Goal: Task Accomplishment & Management: Manage account settings

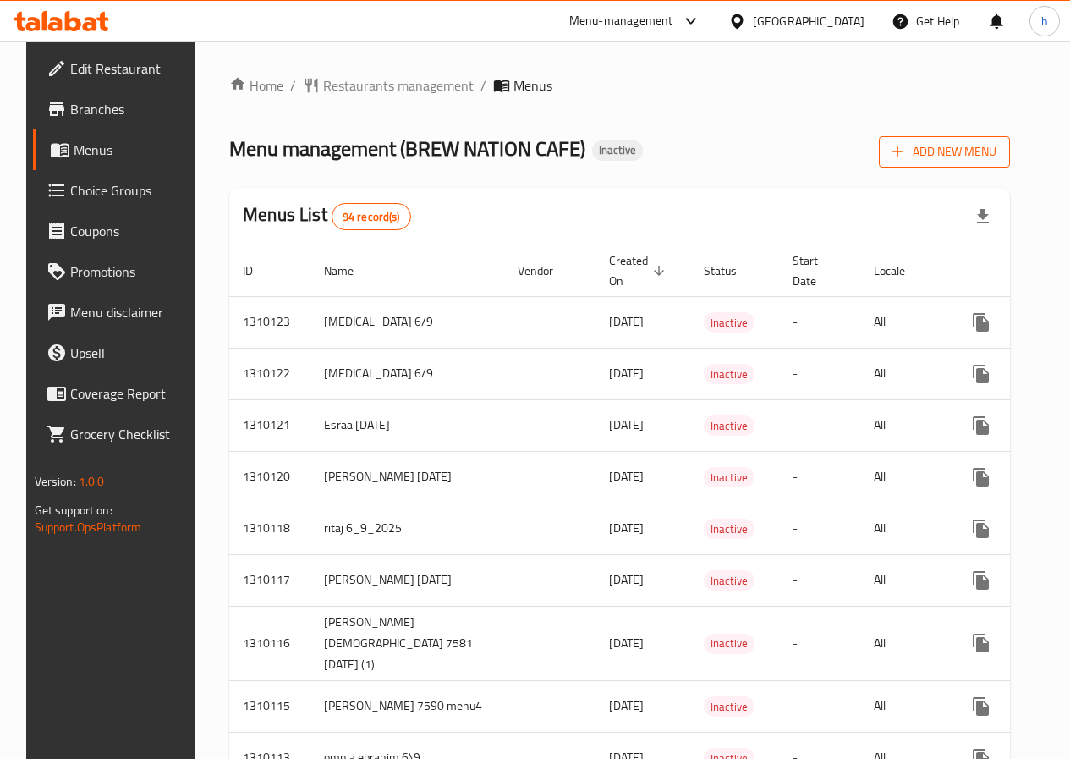
click at [932, 156] on span "Add New Menu" at bounding box center [945, 151] width 104 height 21
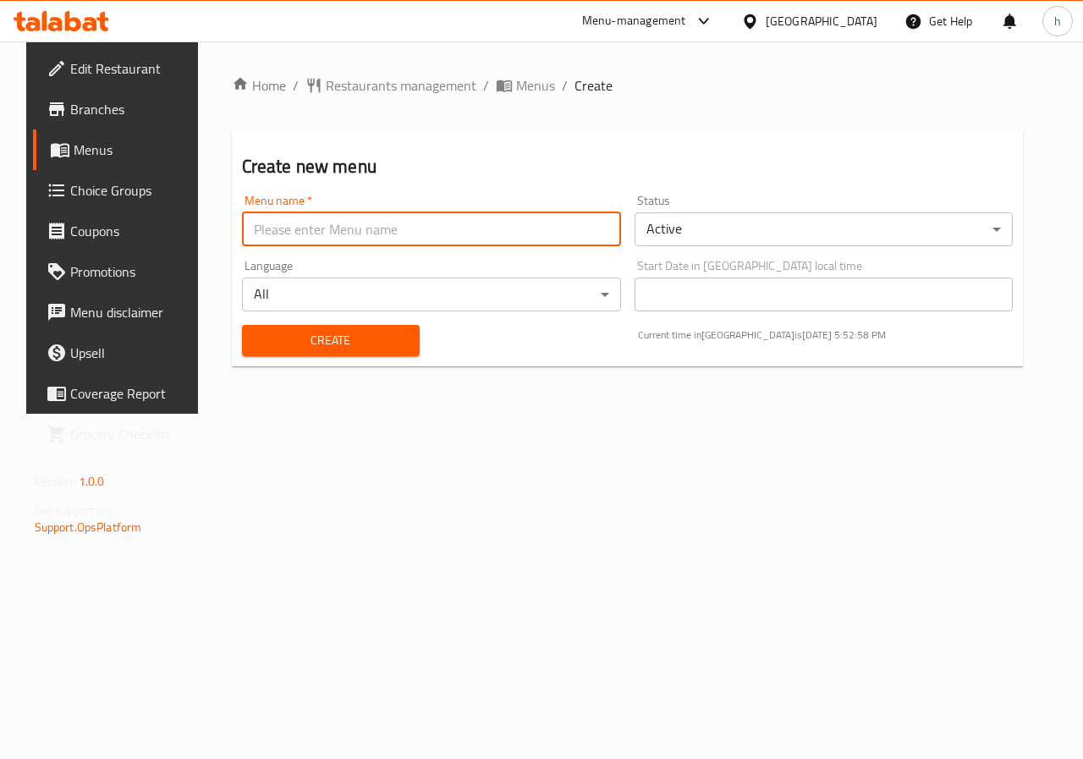
click at [559, 226] on input "text" at bounding box center [431, 229] width 379 height 34
type input "heba 6/9/2025"
click at [712, 238] on body "​ Menu-management Egypt Get Help h Edit Restaurant Branches Menus Choice Groups…" at bounding box center [541, 399] width 1083 height 717
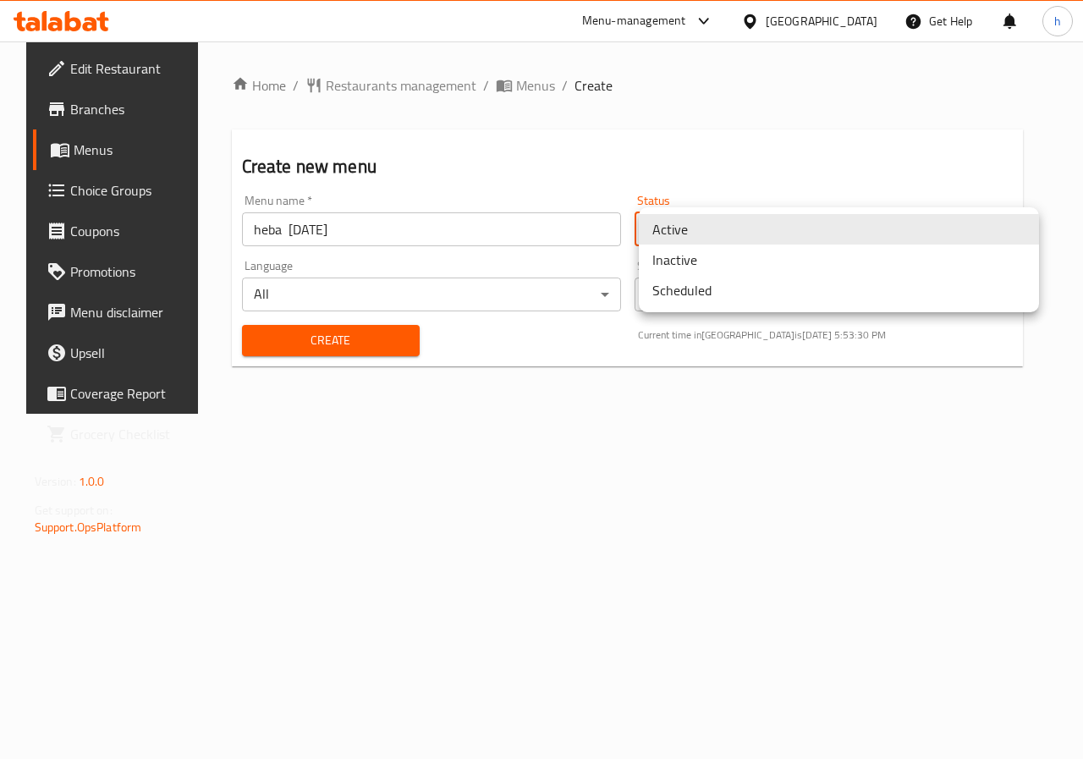
click at [712, 238] on li "Active" at bounding box center [839, 229] width 400 height 30
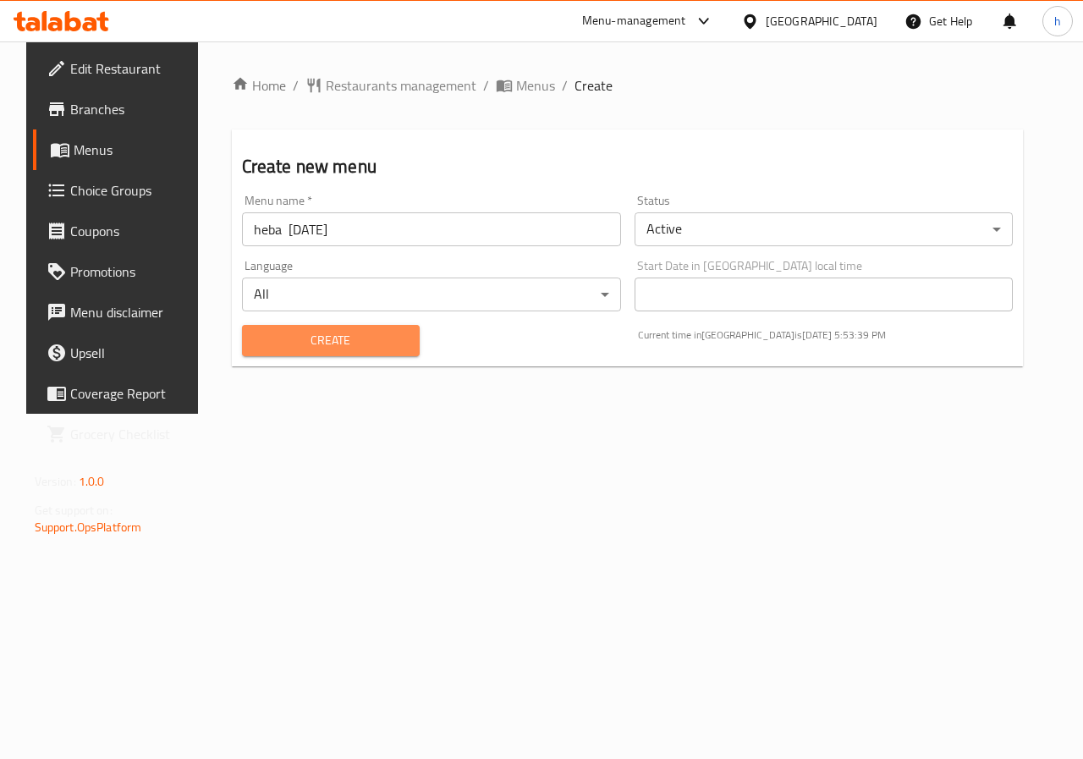
click at [381, 348] on span "Create" at bounding box center [330, 340] width 151 height 21
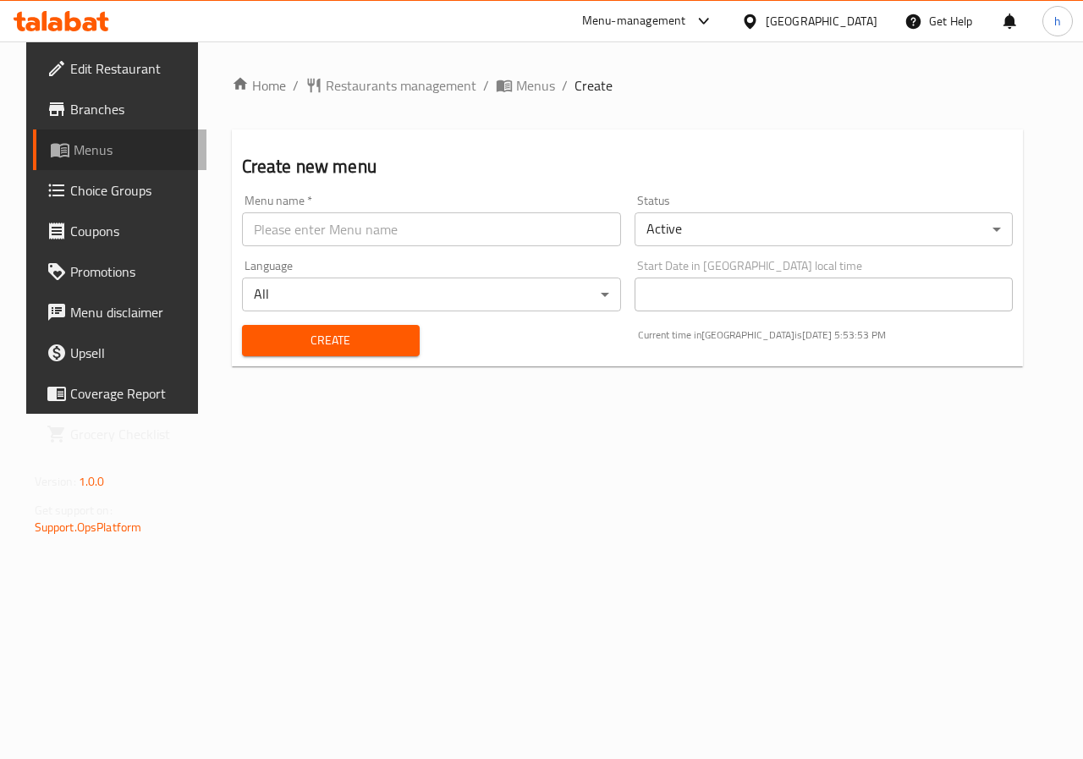
click at [92, 144] on span "Menus" at bounding box center [134, 150] width 120 height 20
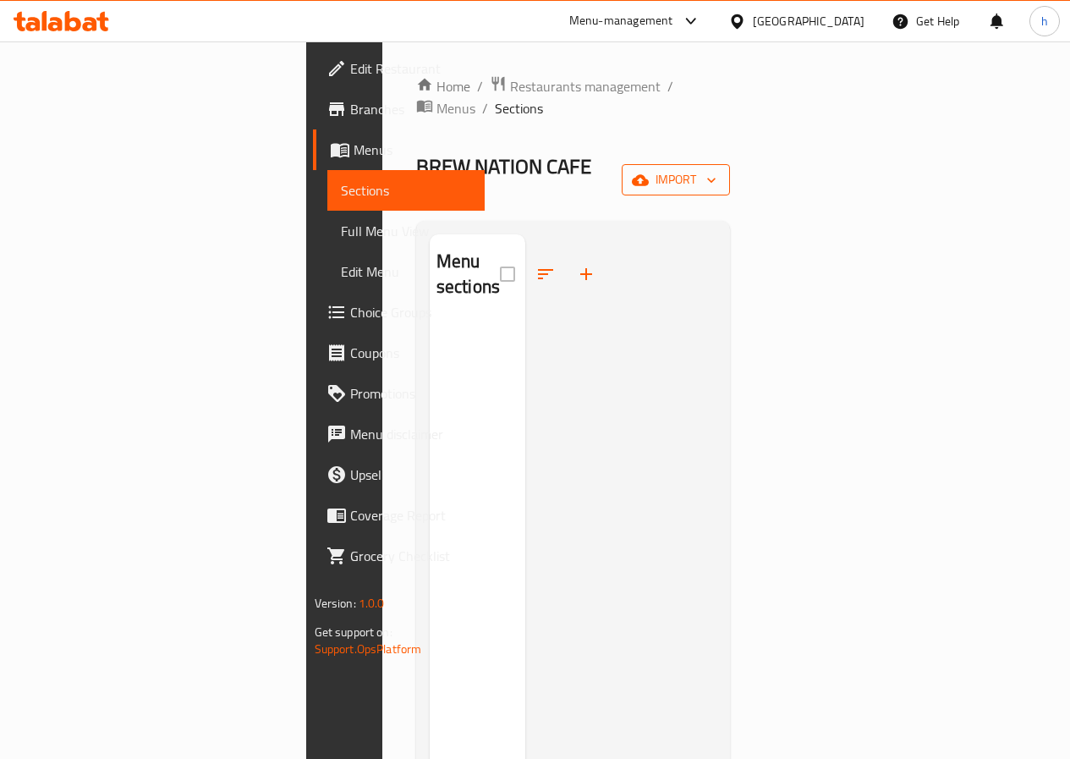
click at [717, 169] on span "import" at bounding box center [675, 179] width 81 height 21
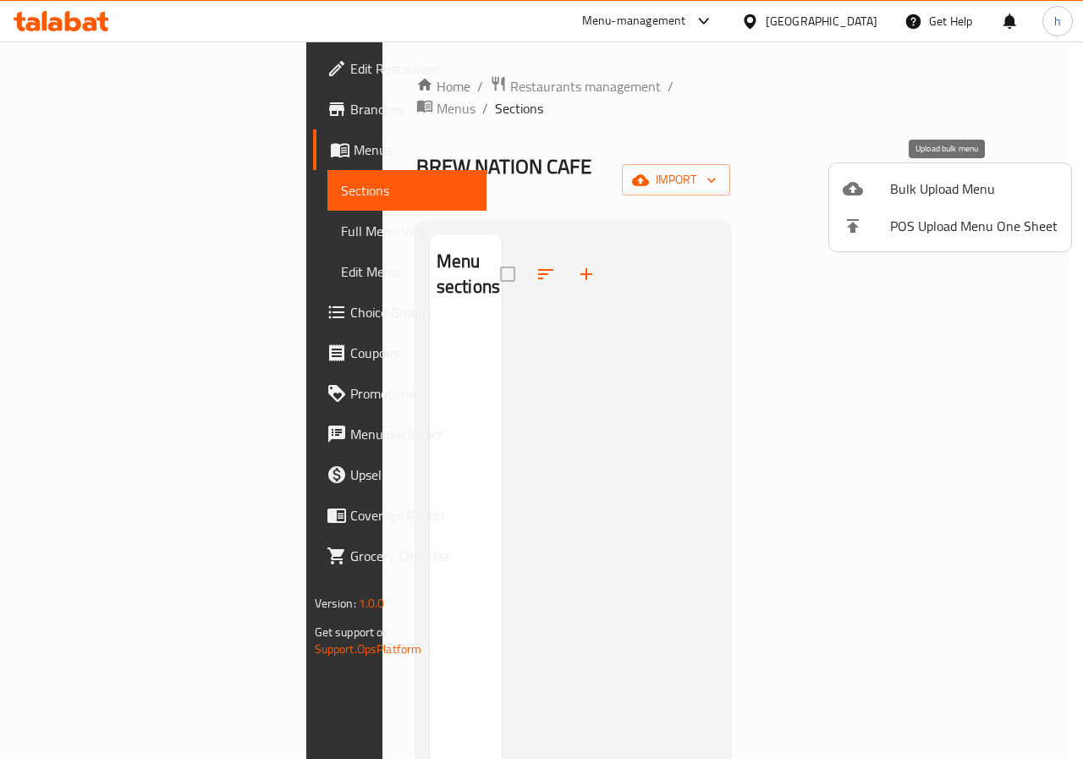
click at [970, 190] on span "Bulk Upload Menu" at bounding box center [974, 189] width 168 height 20
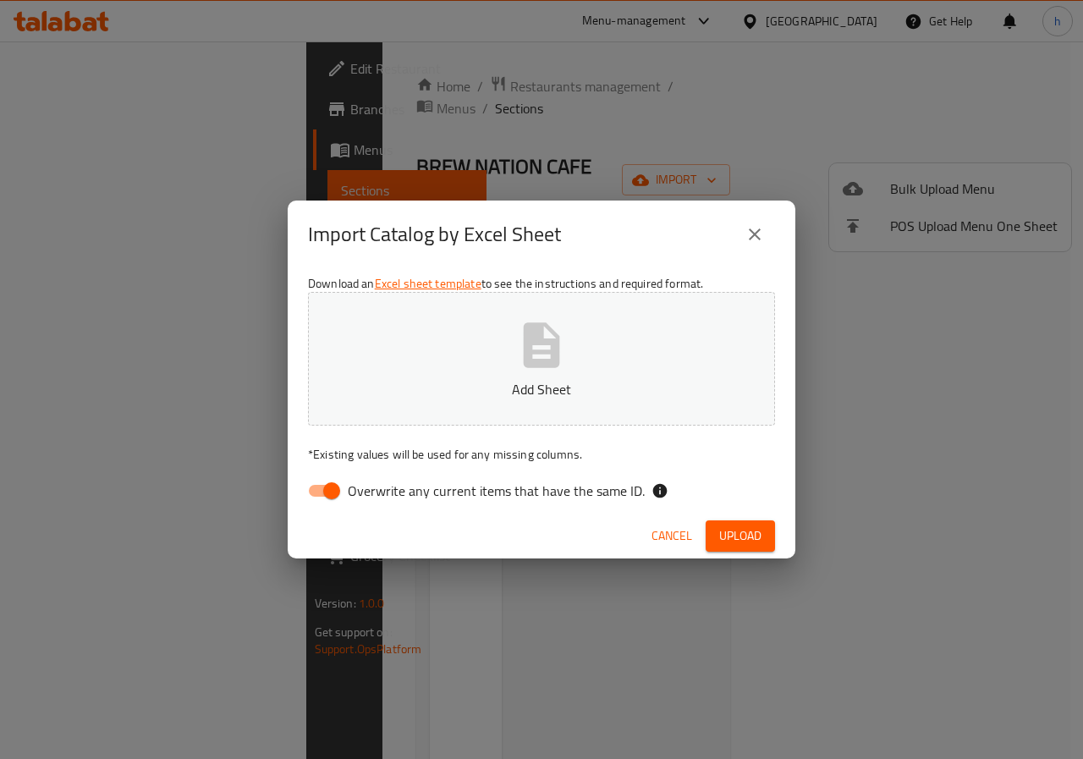
click at [316, 489] on input "Overwrite any current items that have the same ID." at bounding box center [331, 491] width 96 height 32
checkbox input "false"
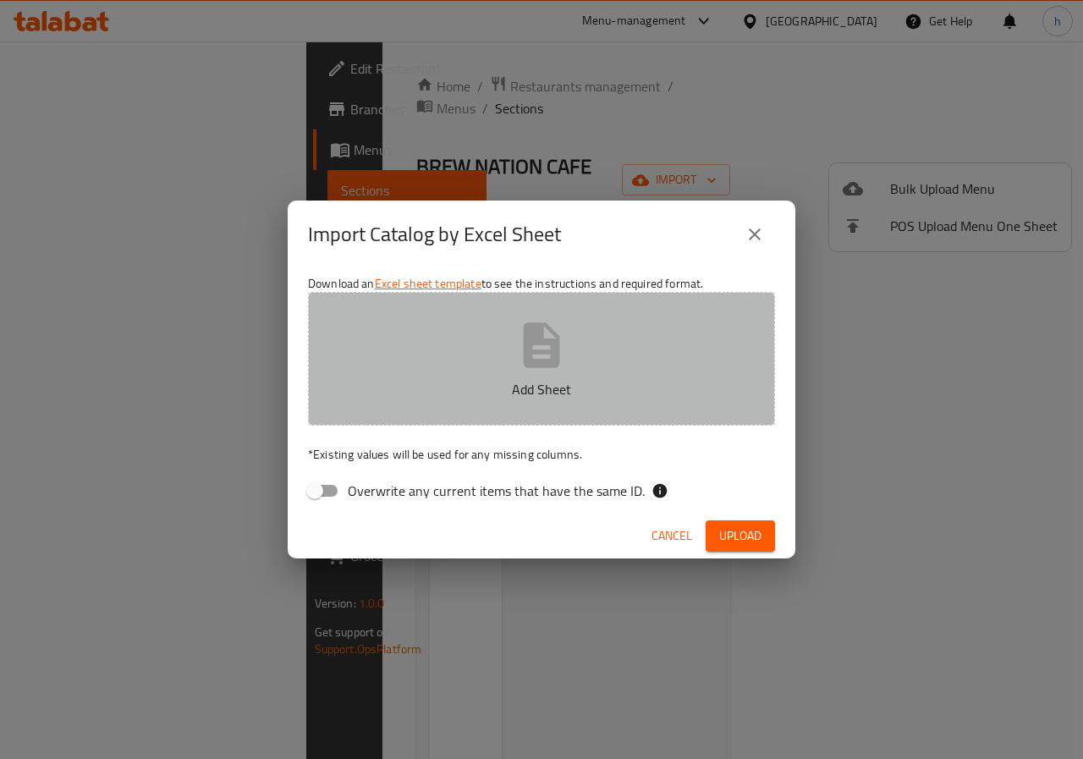
click at [536, 345] on icon "button" at bounding box center [542, 344] width 36 height 45
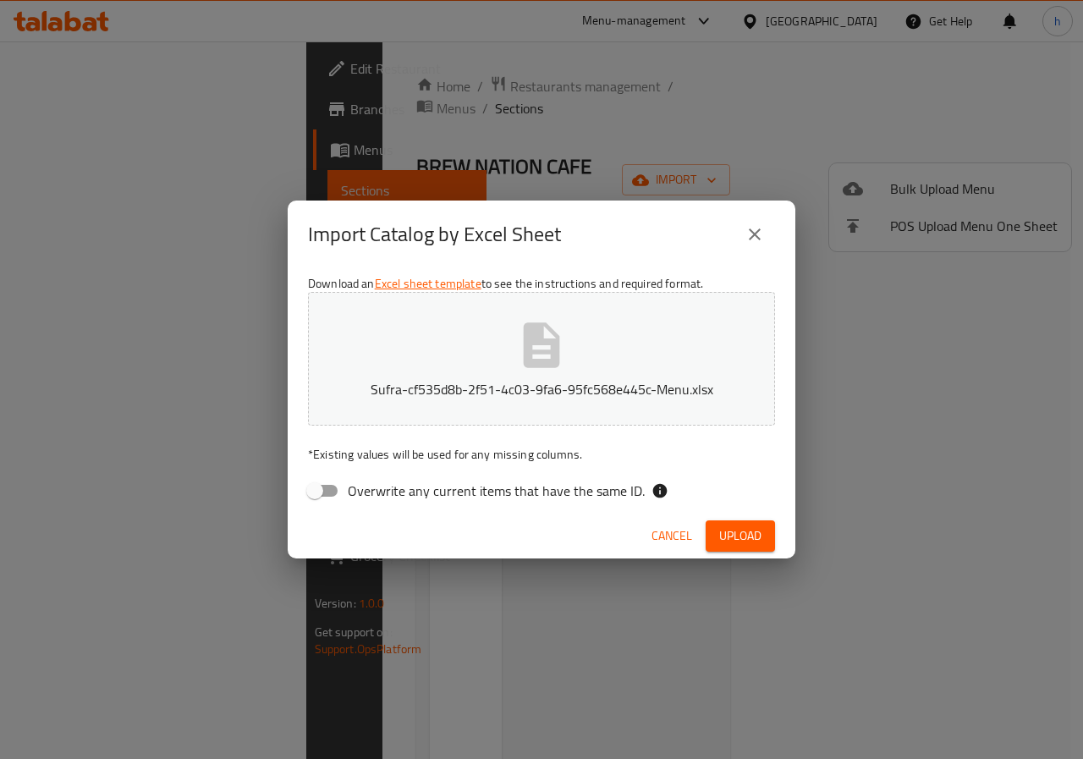
click at [725, 539] on span "Upload" at bounding box center [740, 535] width 42 height 21
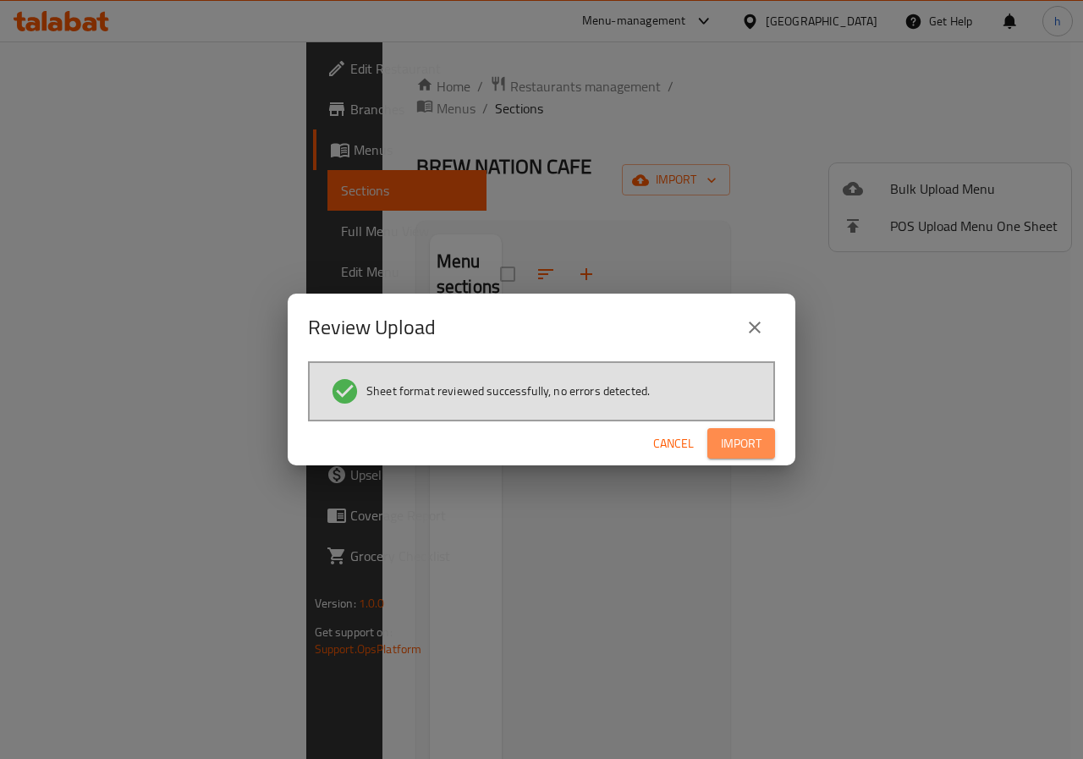
click at [751, 437] on span "Import" at bounding box center [741, 443] width 41 height 21
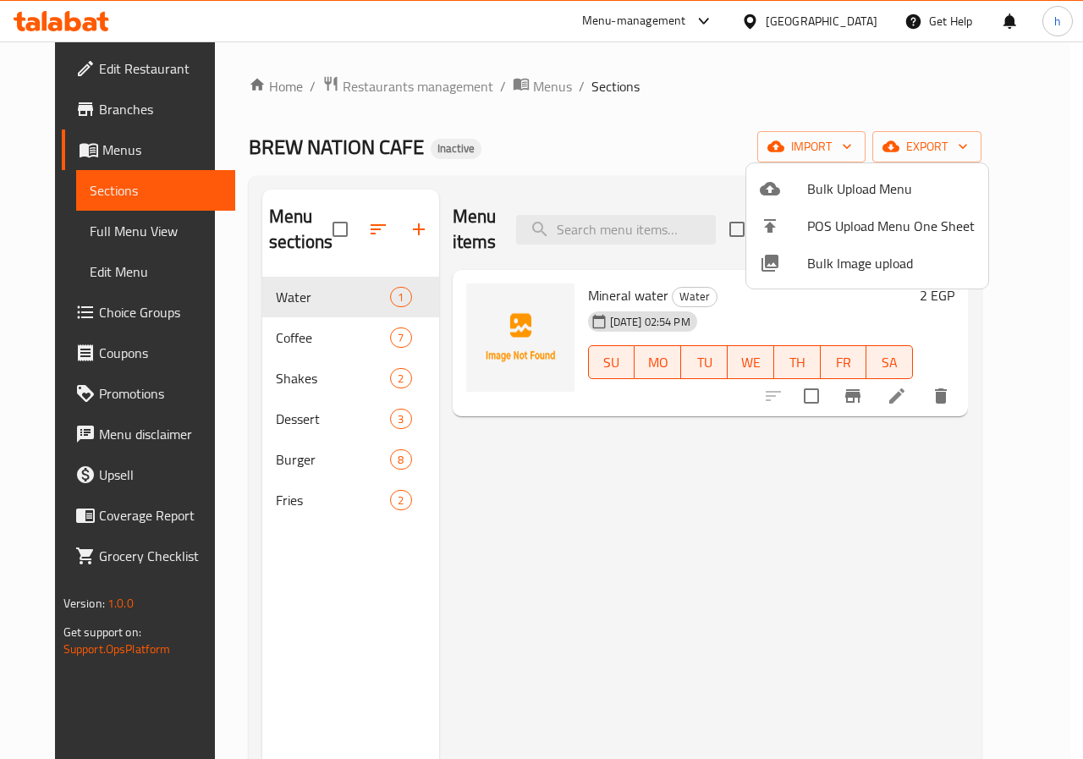
click at [113, 231] on div at bounding box center [541, 379] width 1083 height 759
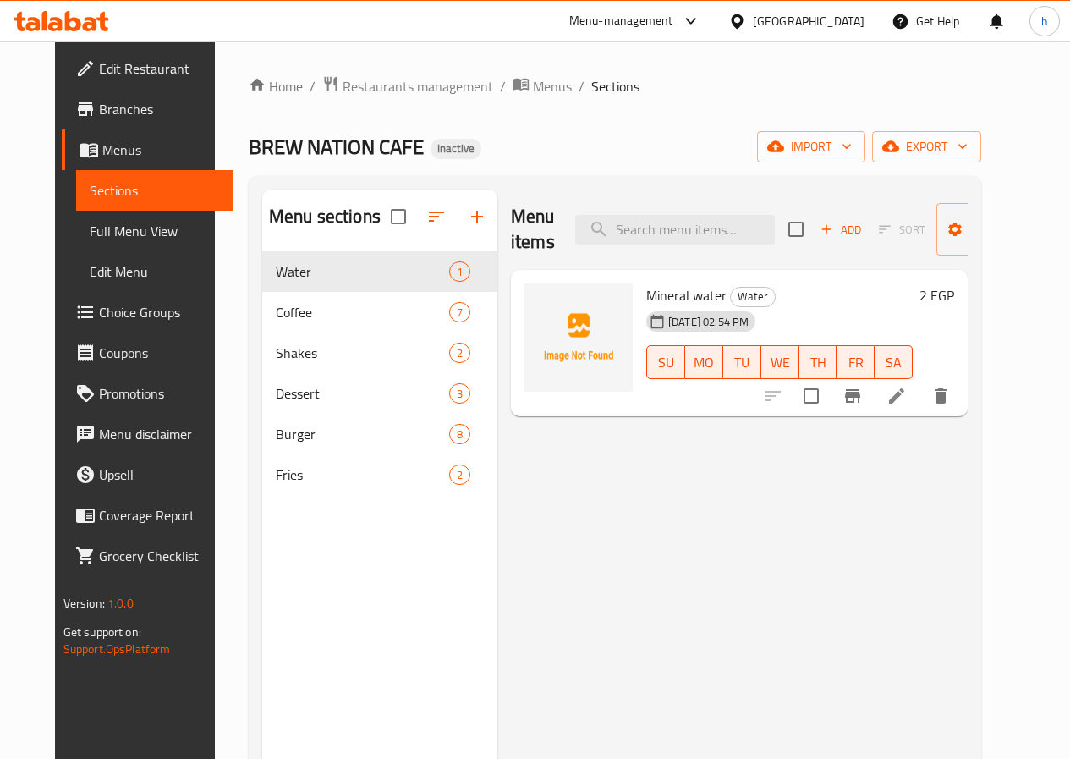
click at [99, 316] on span "Choice Groups" at bounding box center [159, 312] width 121 height 20
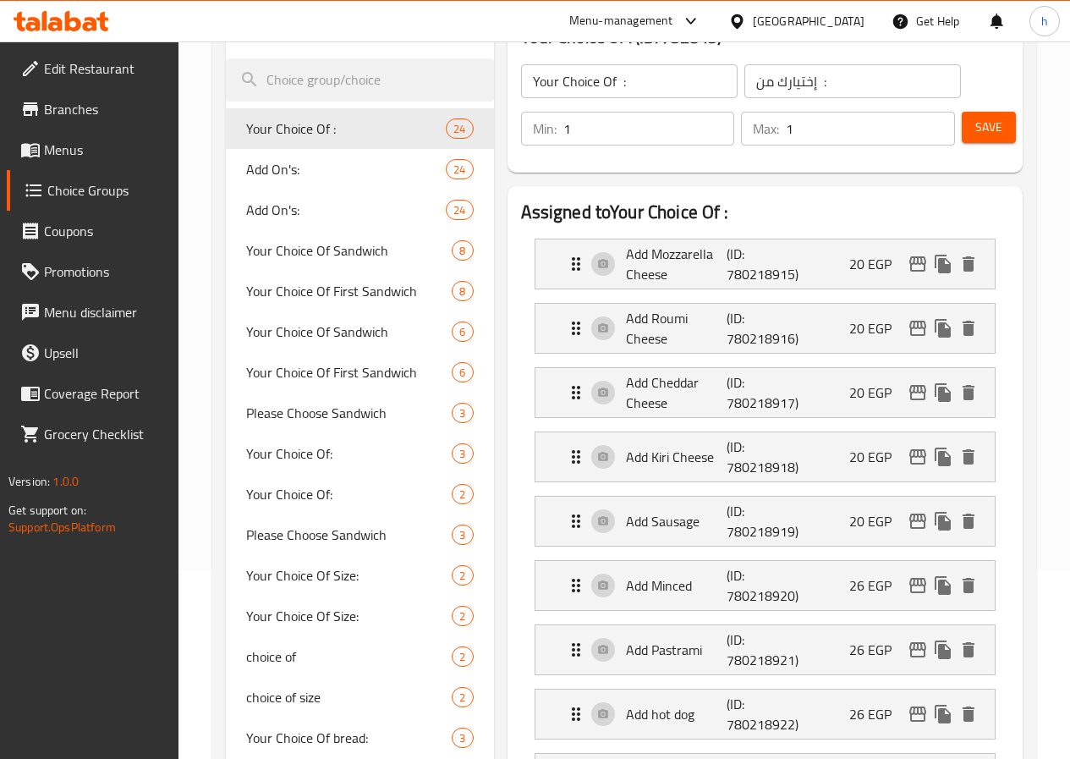
scroll to position [169, 0]
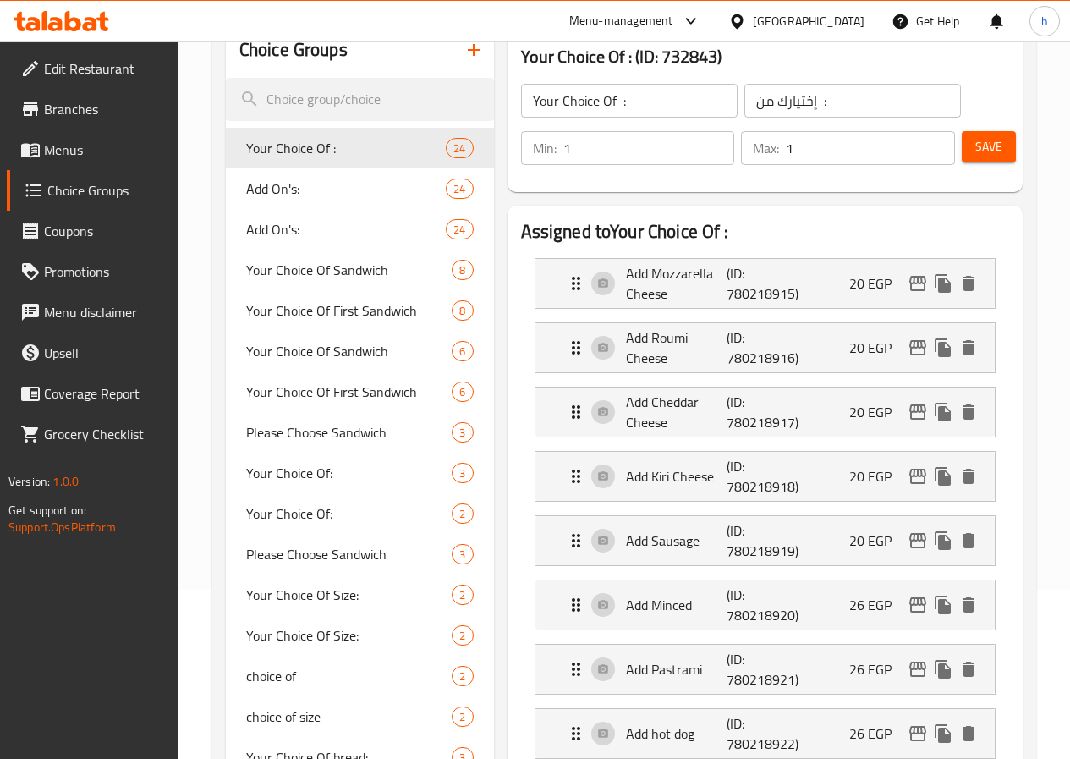
click at [85, 160] on link "Menus" at bounding box center [93, 149] width 172 height 41
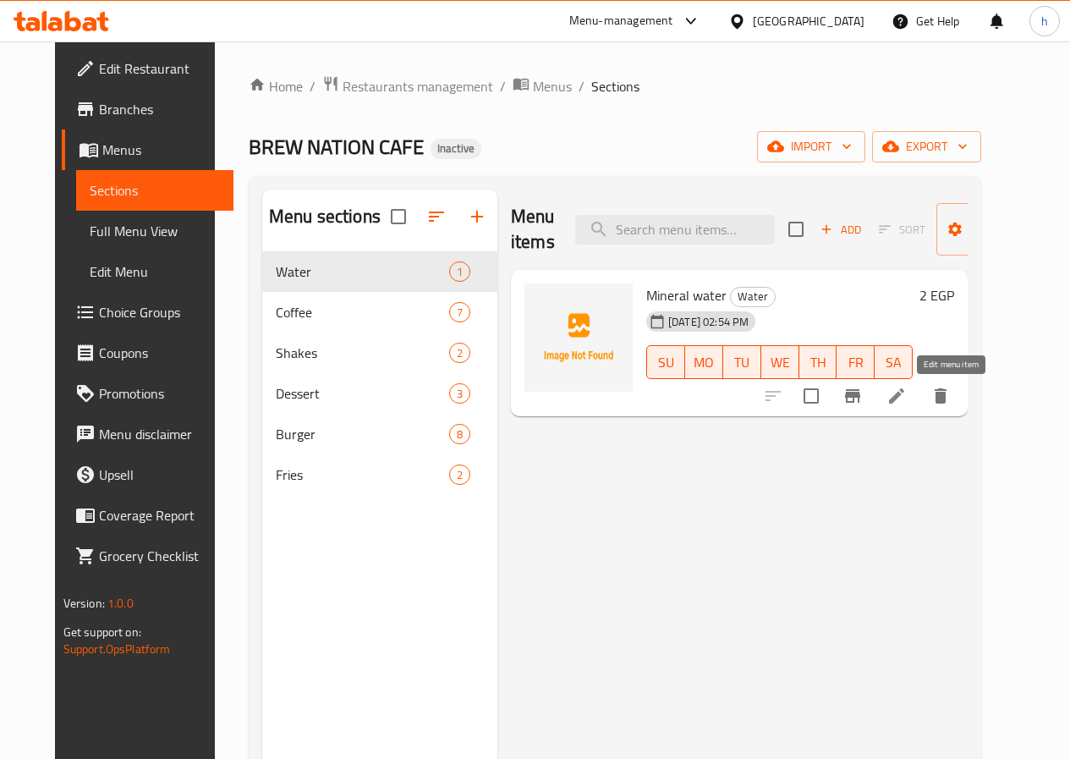
click at [907, 393] on icon at bounding box center [897, 396] width 20 height 20
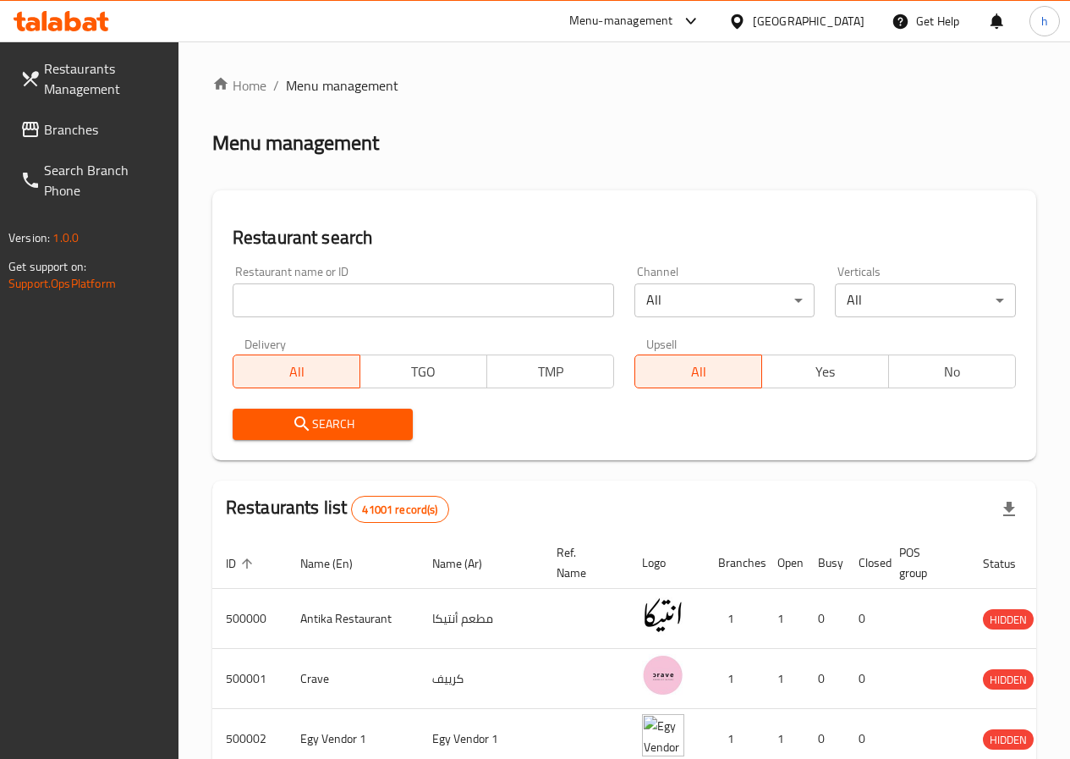
click at [101, 85] on span "Restaurants Management" at bounding box center [104, 78] width 121 height 41
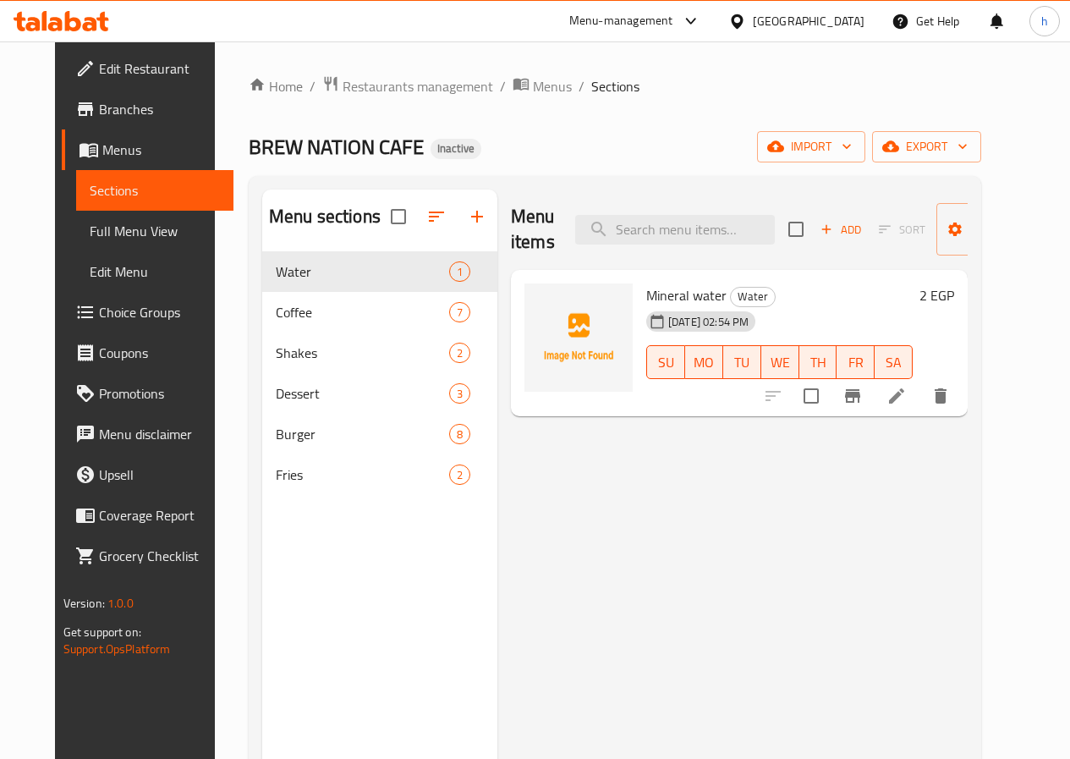
click at [120, 226] on span "Full Menu View" at bounding box center [155, 231] width 130 height 20
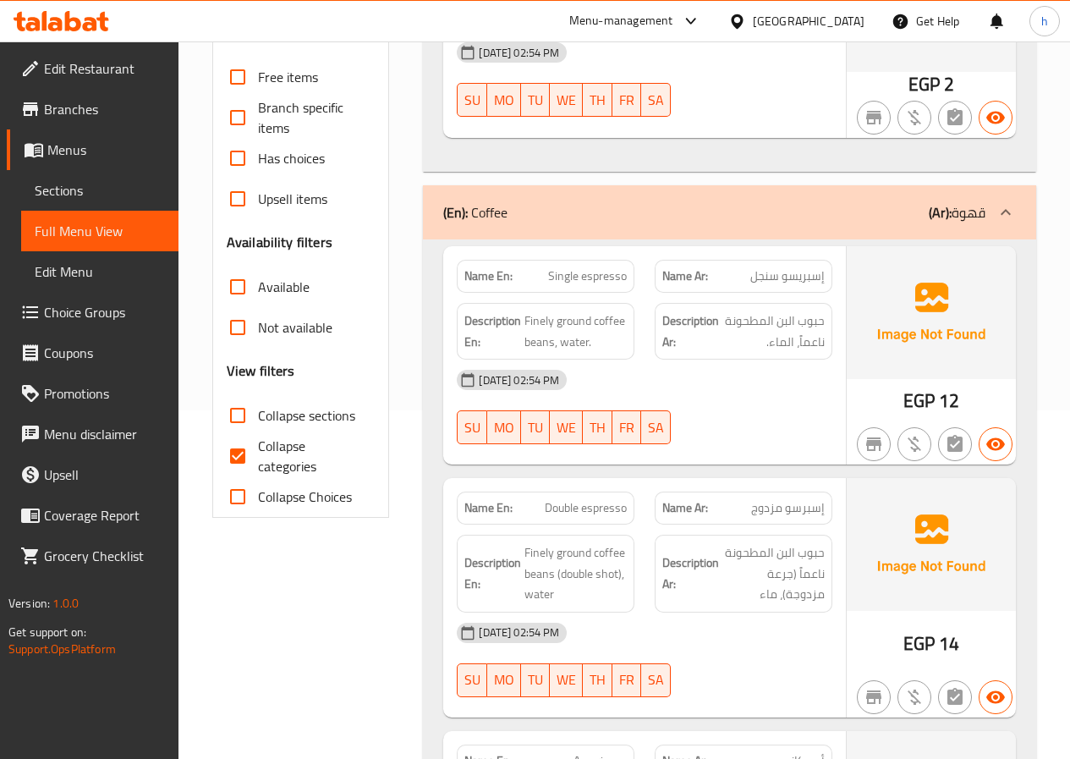
scroll to position [423, 0]
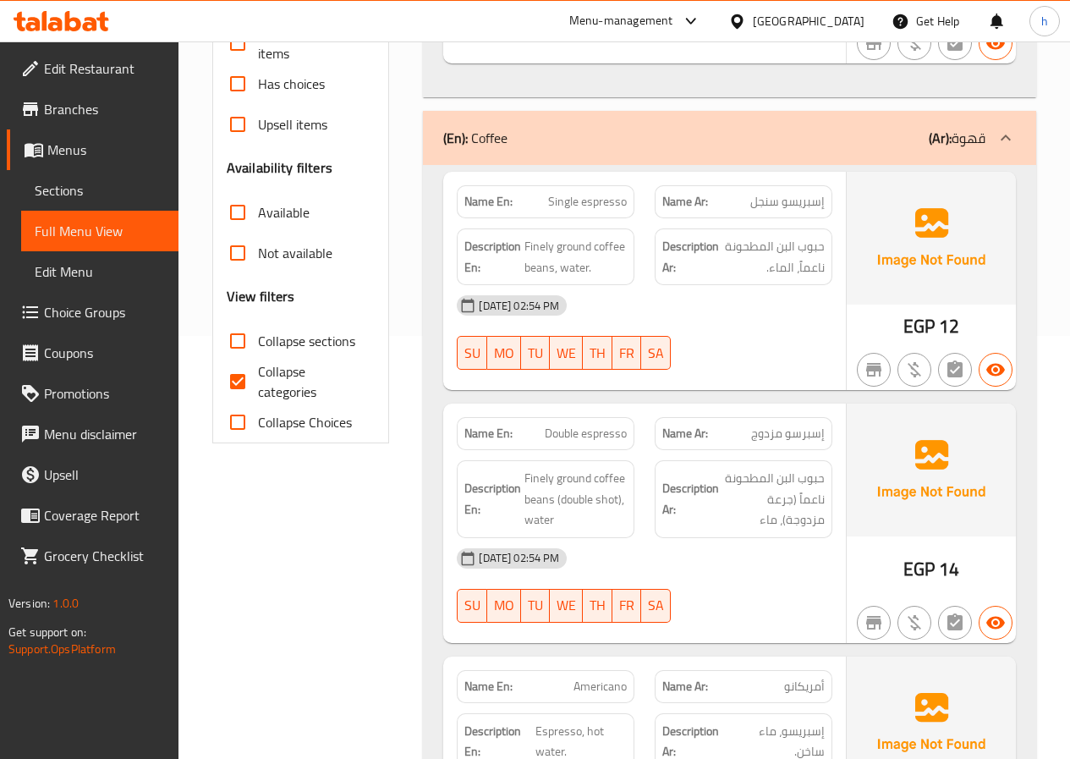
click at [238, 391] on input "Collapse categories" at bounding box center [237, 381] width 41 height 41
checkbox input "false"
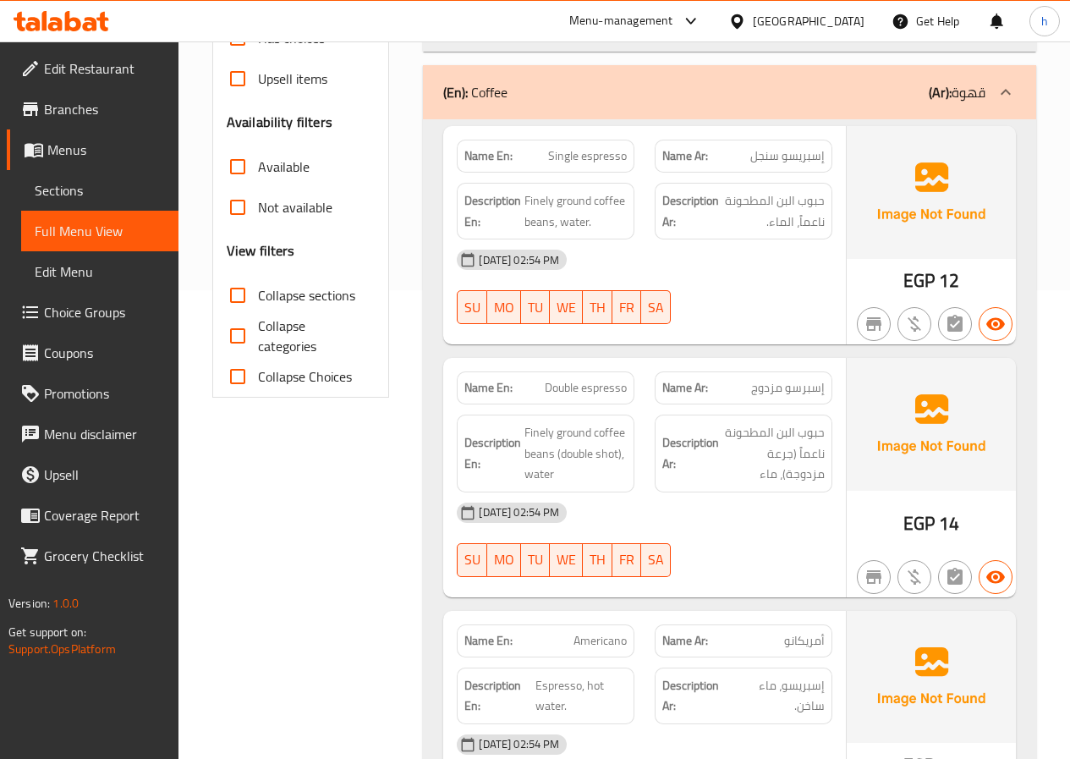
scroll to position [508, 0]
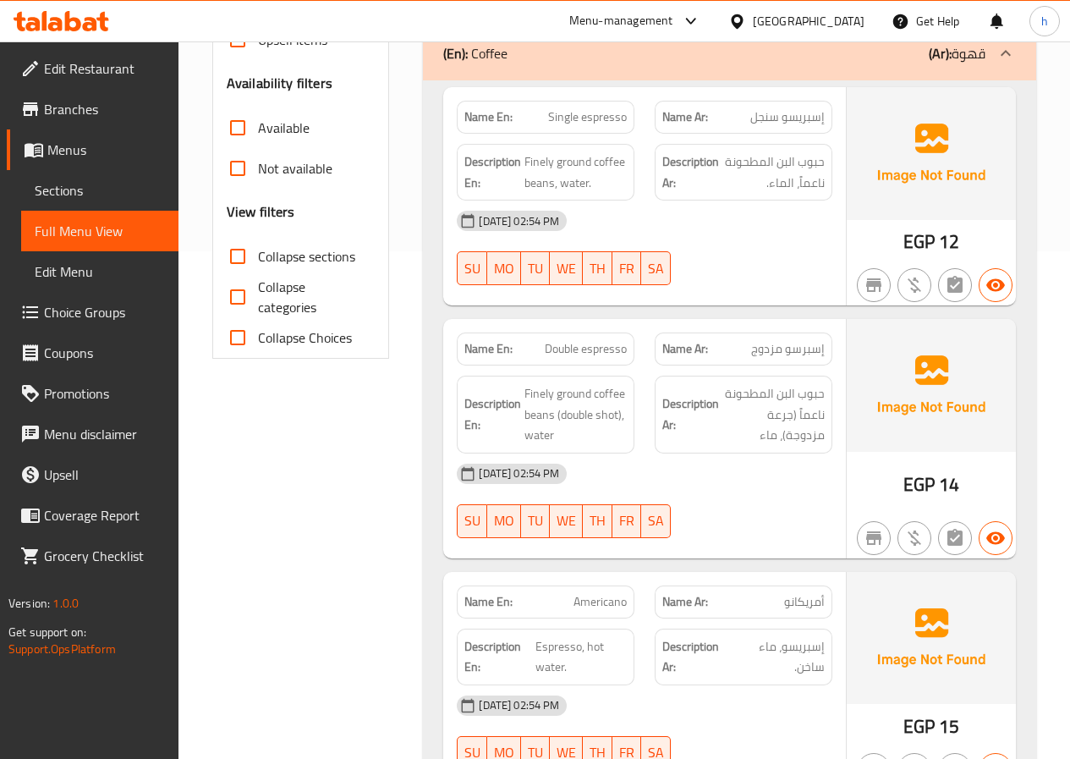
click at [100, 273] on span "Edit Menu" at bounding box center [100, 271] width 130 height 20
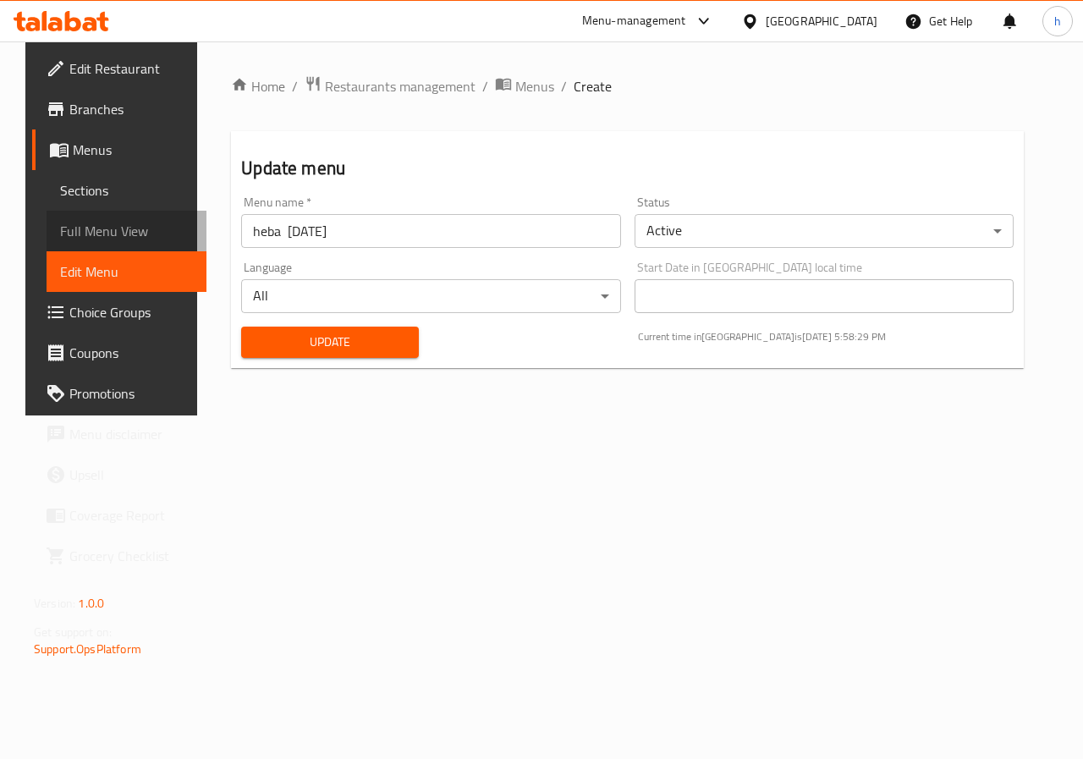
click at [115, 234] on span "Full Menu View" at bounding box center [126, 231] width 133 height 20
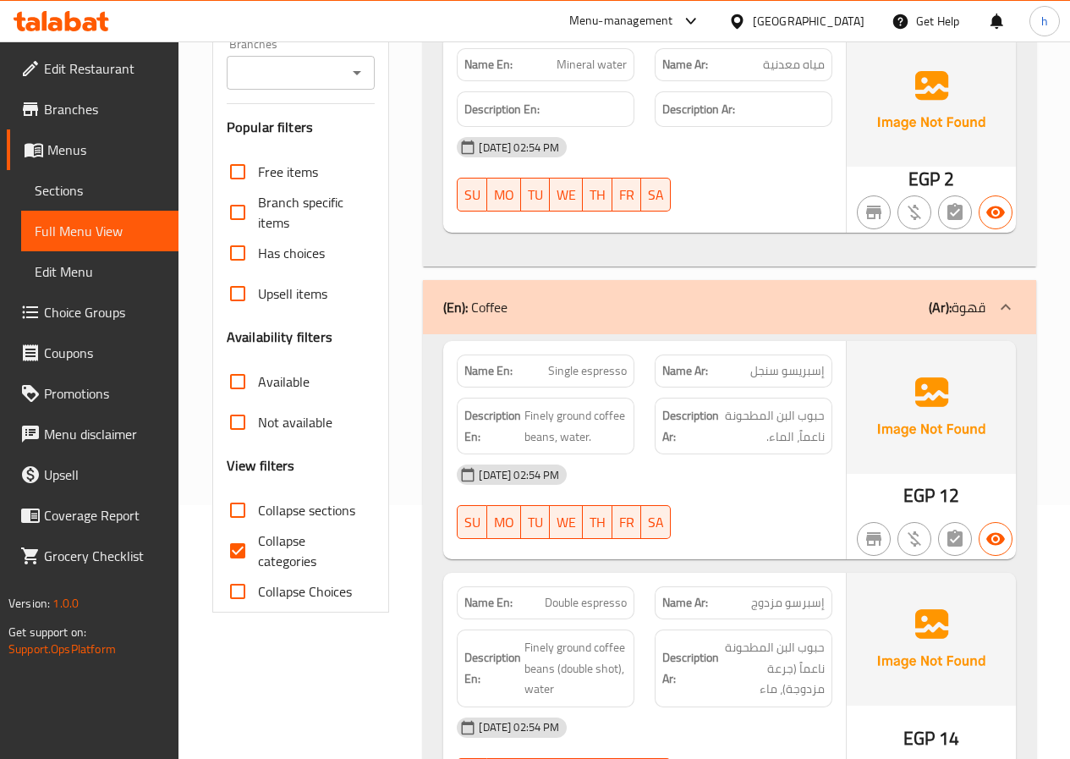
scroll to position [338, 0]
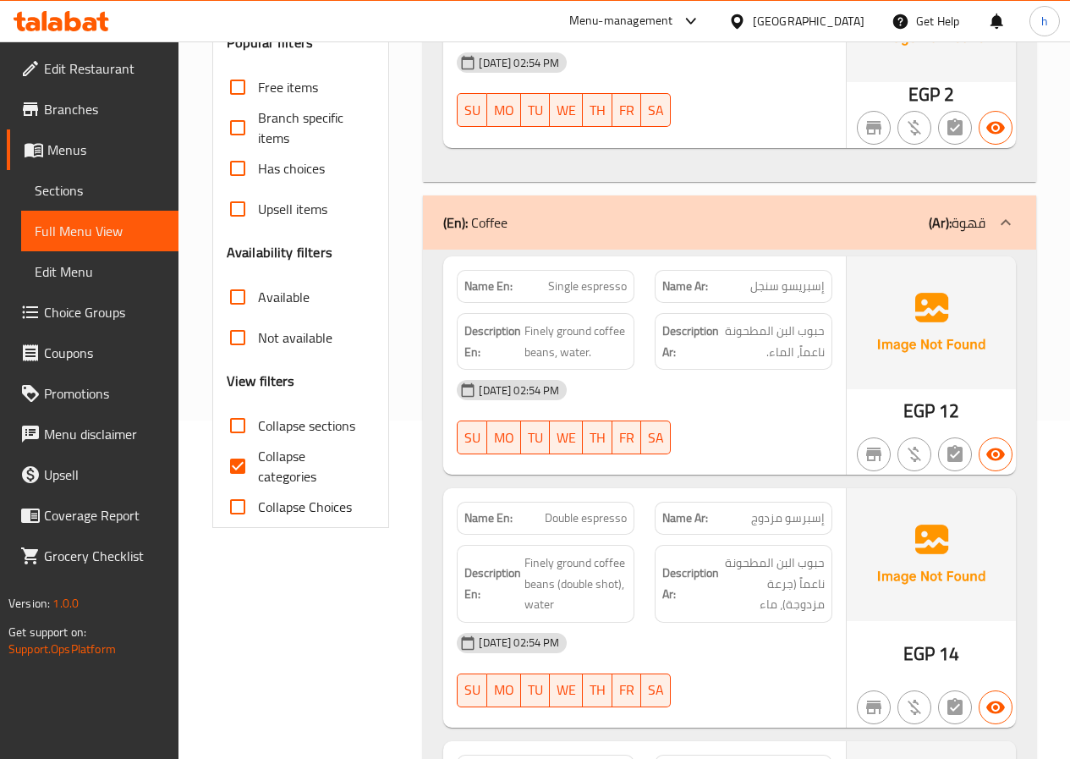
click at [290, 459] on span "Collapse categories" at bounding box center [310, 466] width 104 height 41
click at [258, 459] on input "Collapse categories" at bounding box center [237, 466] width 41 height 41
checkbox input "false"
click at [106, 302] on span "Choice Groups" at bounding box center [104, 312] width 121 height 20
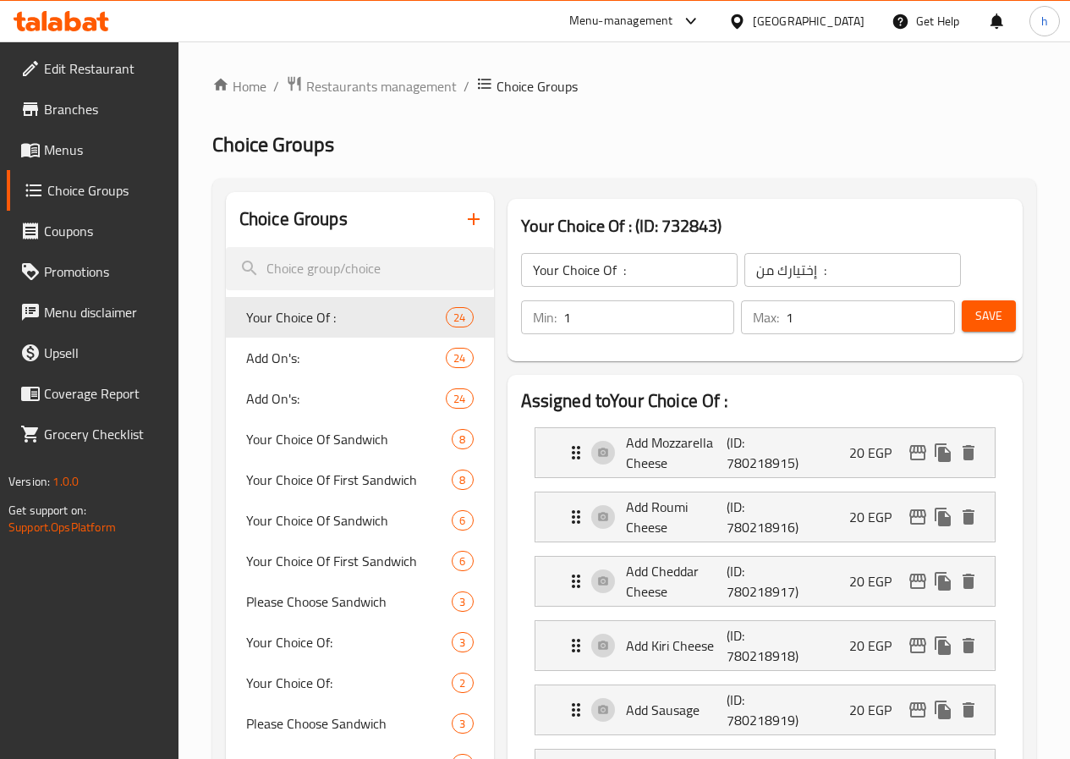
click at [75, 149] on span "Menus" at bounding box center [104, 150] width 121 height 20
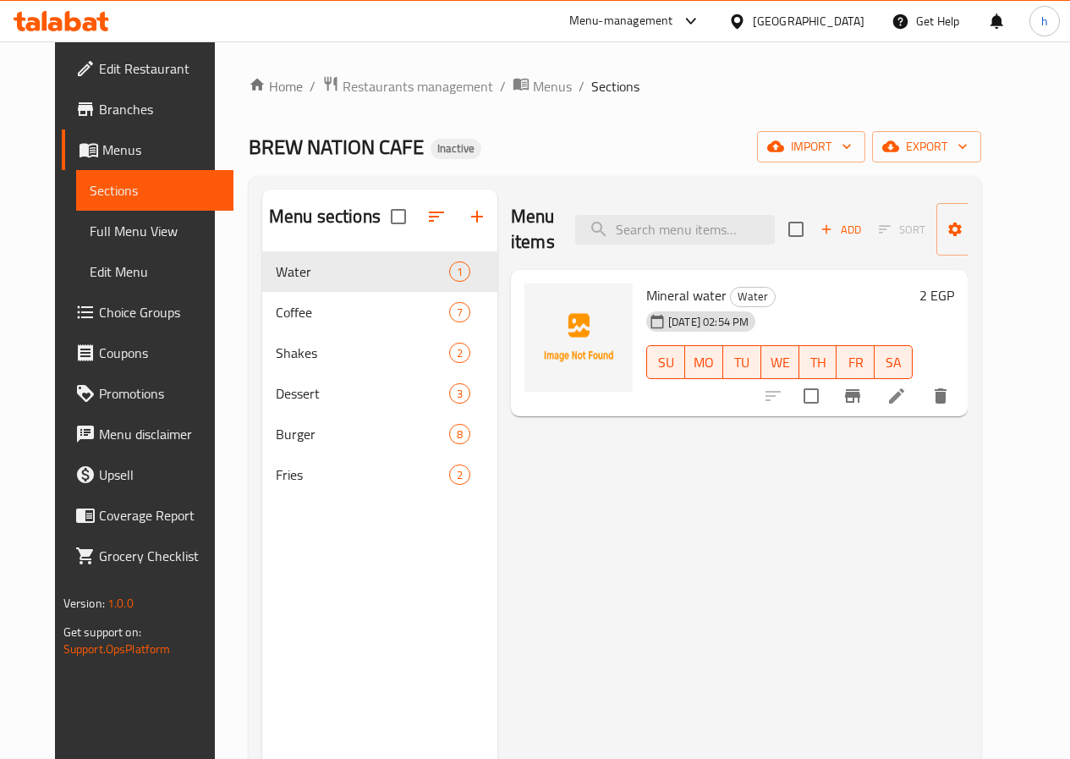
click at [101, 223] on span "Full Menu View" at bounding box center [155, 231] width 130 height 20
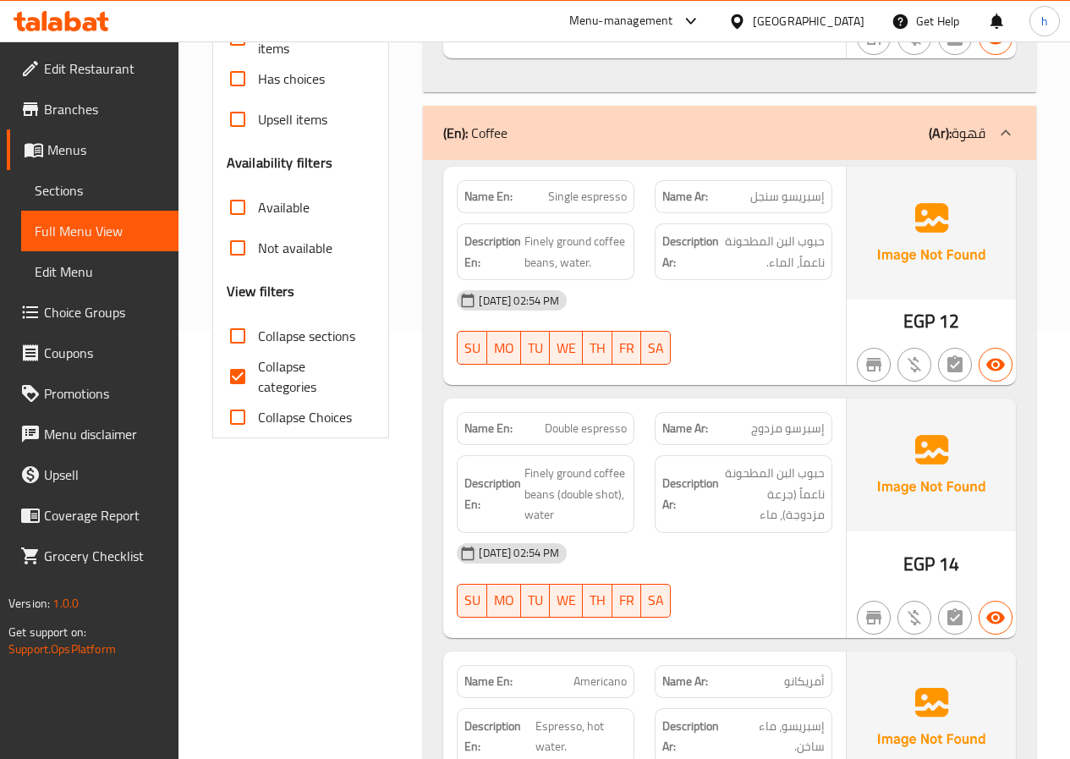
scroll to position [423, 0]
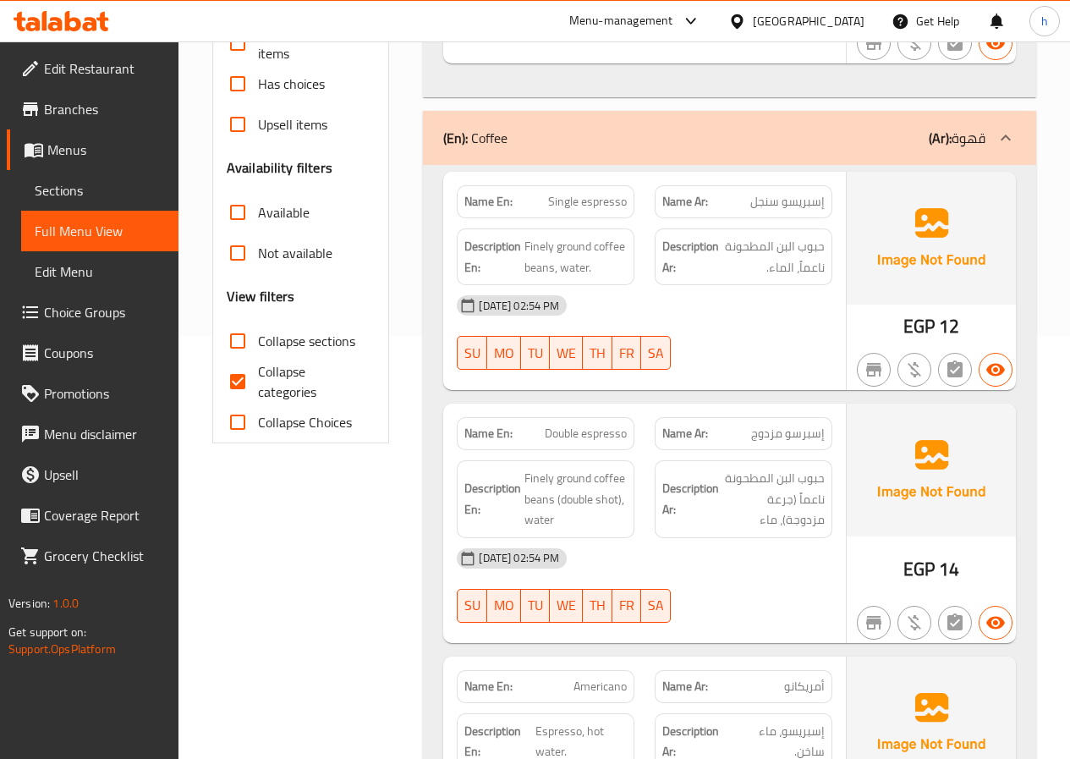
click at [279, 384] on span "Collapse categories" at bounding box center [310, 381] width 104 height 41
click at [258, 384] on input "Collapse categories" at bounding box center [237, 381] width 41 height 41
checkbox input "false"
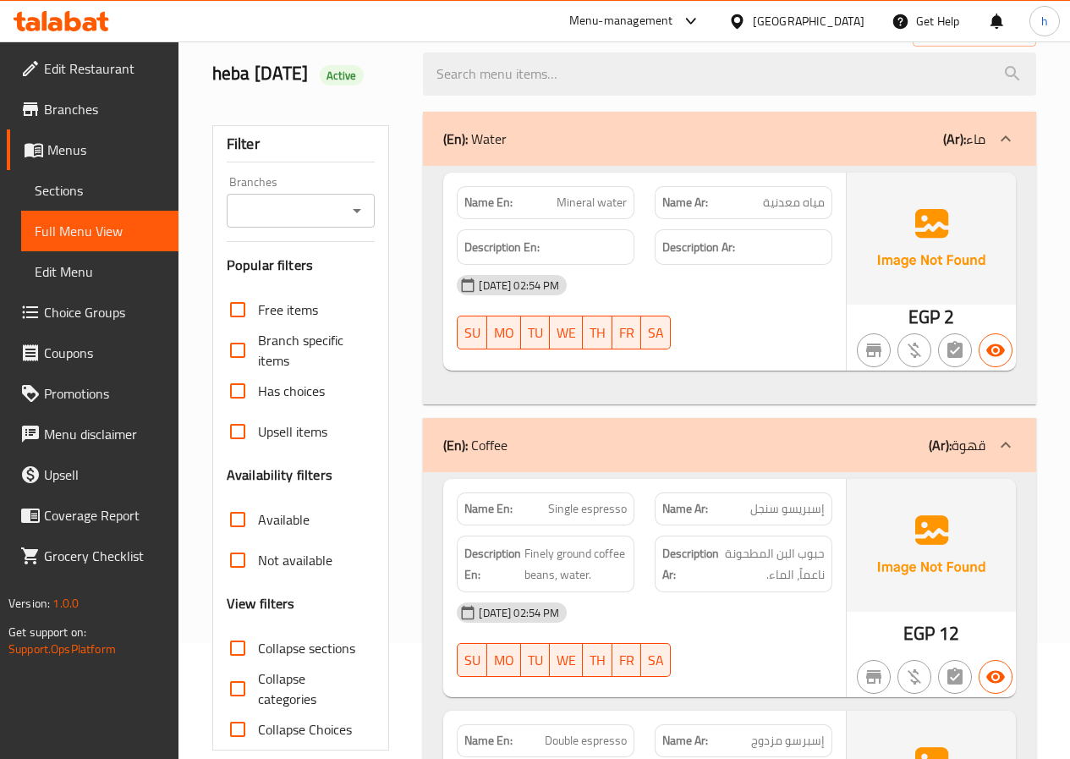
scroll to position [169, 0]
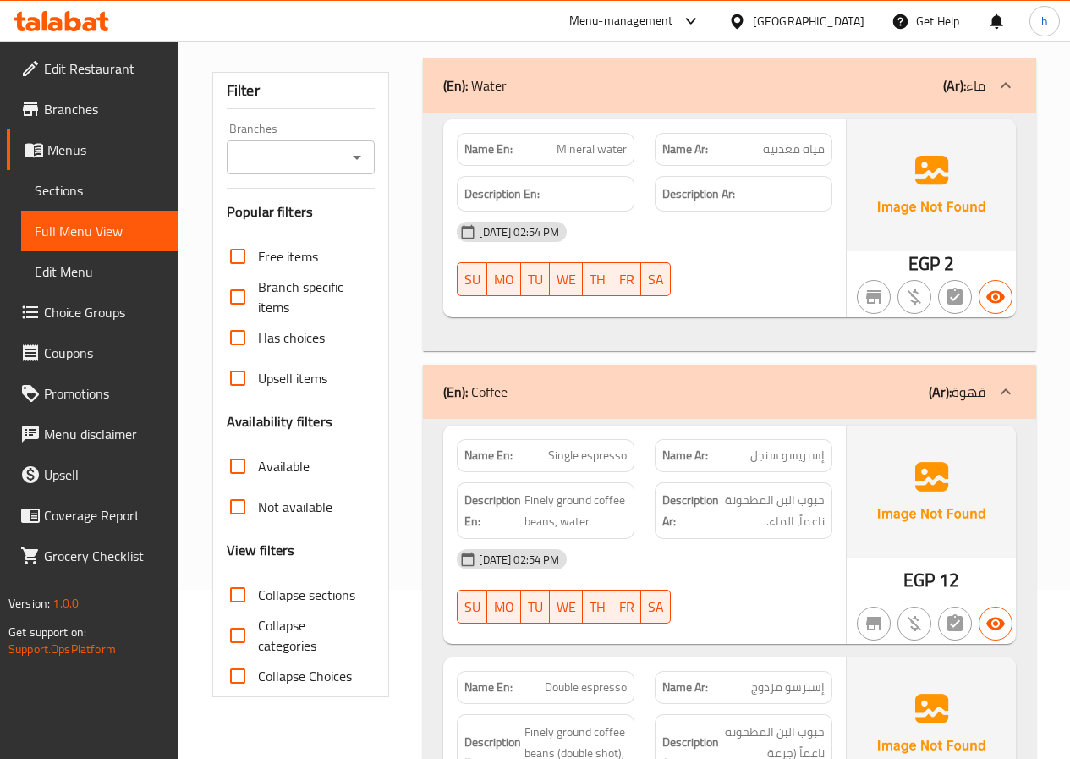
click at [86, 274] on span "Edit Menu" at bounding box center [100, 271] width 130 height 20
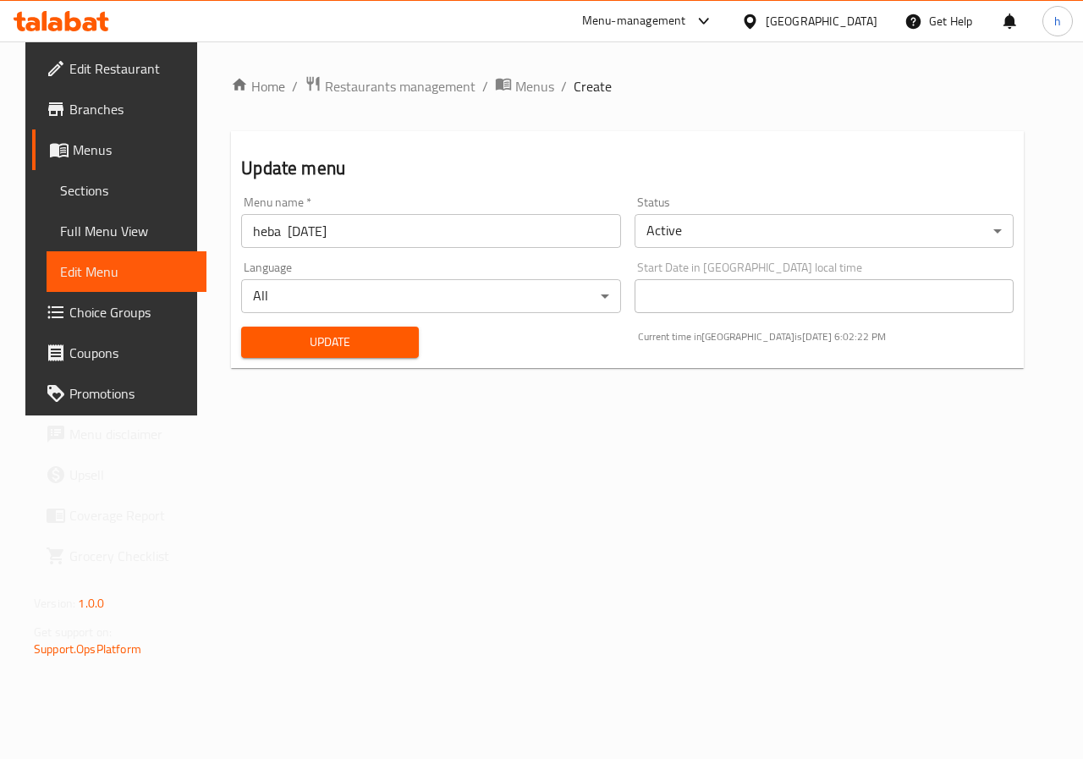
click at [64, 221] on span "Full Menu View" at bounding box center [126, 231] width 133 height 20
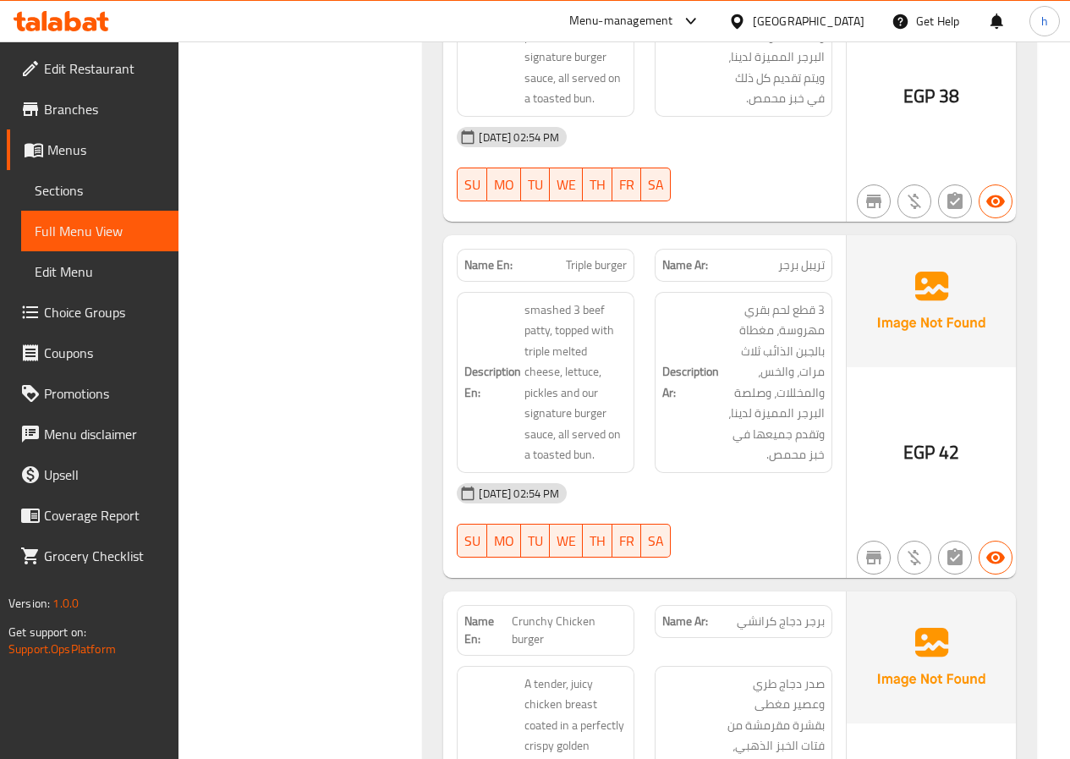
scroll to position [4146, 0]
